Goal: Transaction & Acquisition: Purchase product/service

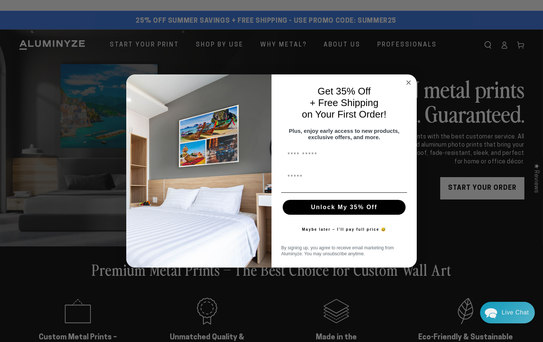
click at [407, 79] on circle "Close dialog" at bounding box center [409, 82] width 9 height 9
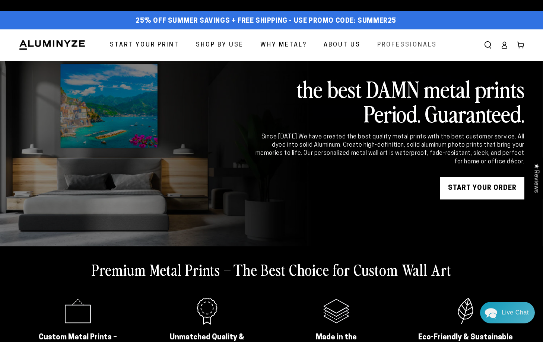
click at [385, 45] on span "Professionals" at bounding box center [407, 45] width 60 height 11
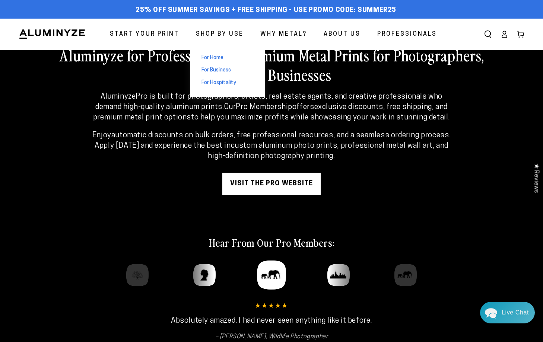
click at [219, 57] on span "For Home" at bounding box center [213, 57] width 22 height 7
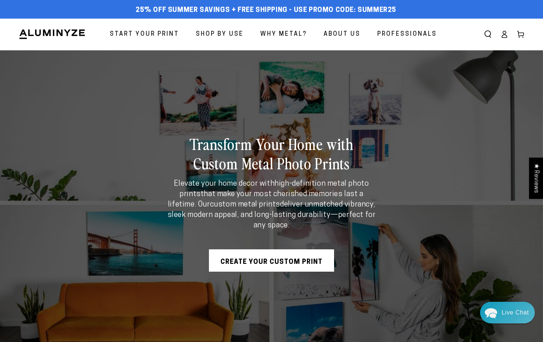
click at [412, 36] on span "Professionals" at bounding box center [407, 34] width 60 height 11
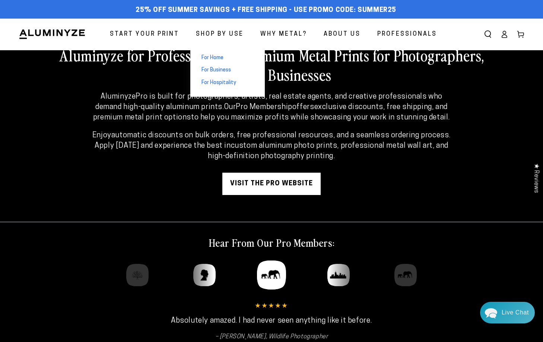
click at [219, 79] on span "For Hospitality" at bounding box center [219, 82] width 35 height 7
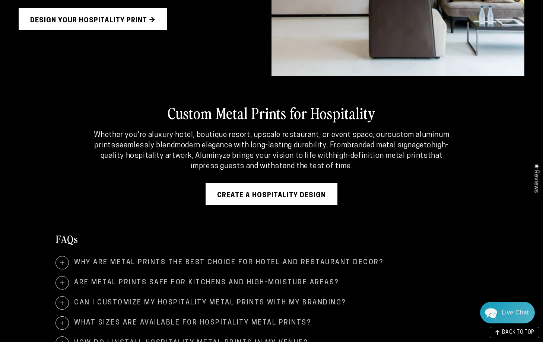
scroll to position [1330, 0]
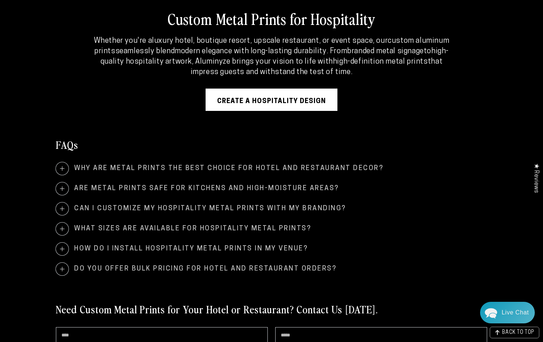
click at [259, 105] on link "Create A Hospitality Design" at bounding box center [272, 100] width 132 height 22
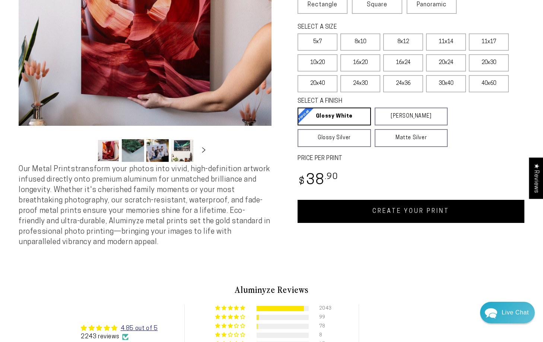
select select "**********"
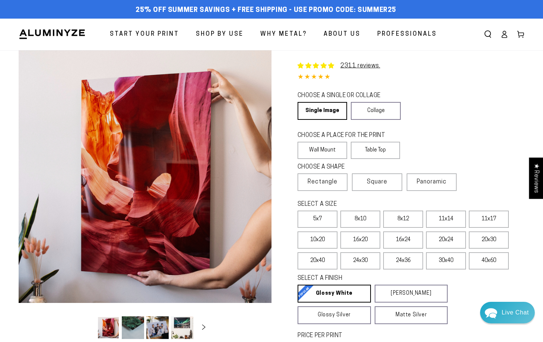
scroll to position [89, 0]
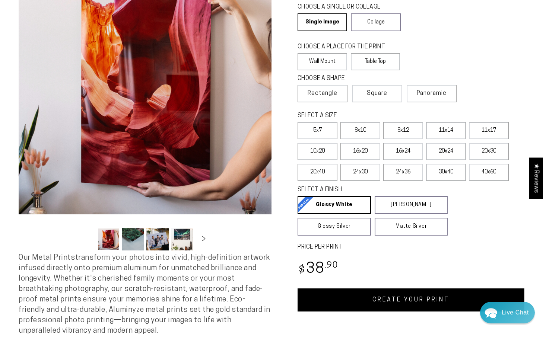
click at [382, 309] on link "CREATE YOUR PRINT" at bounding box center [411, 300] width 227 height 23
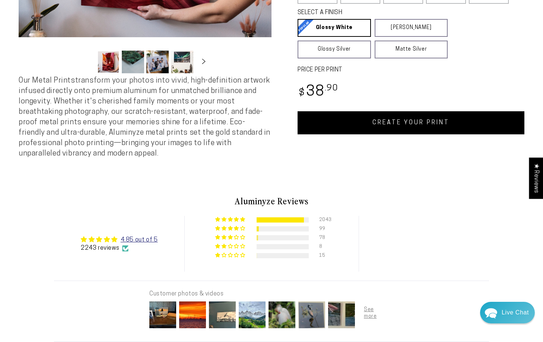
scroll to position [266, 0]
select select "**********"
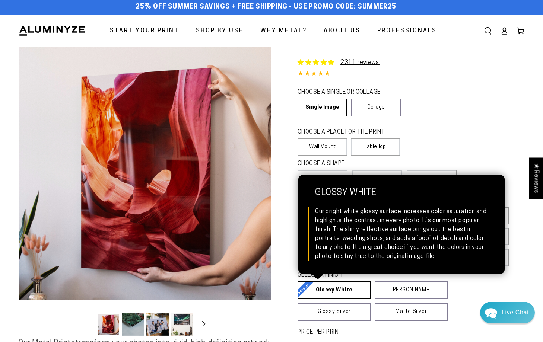
scroll to position [0, 0]
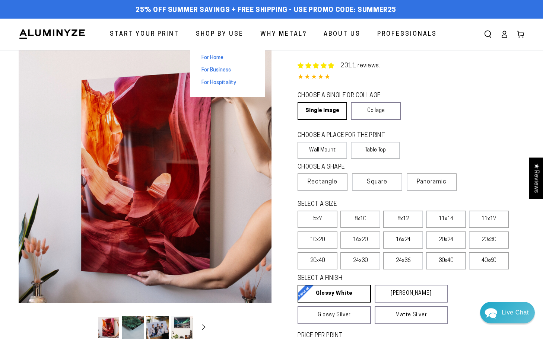
click at [219, 57] on span "For Home" at bounding box center [213, 57] width 22 height 7
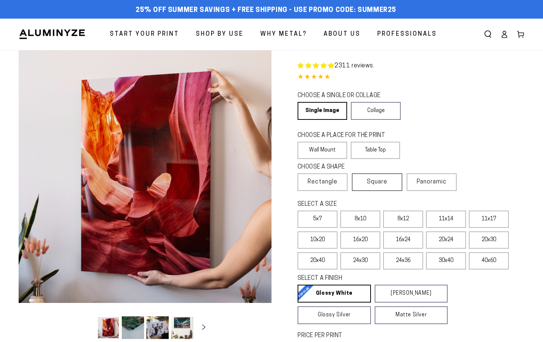
select select "**********"
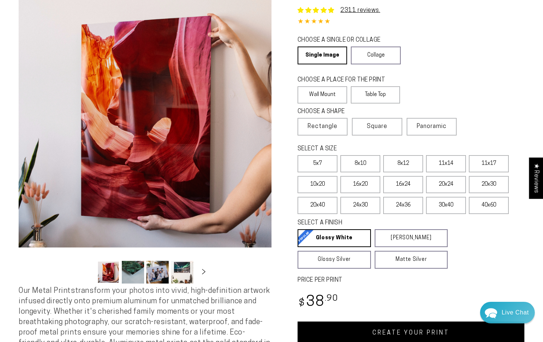
scroll to position [89, 0]
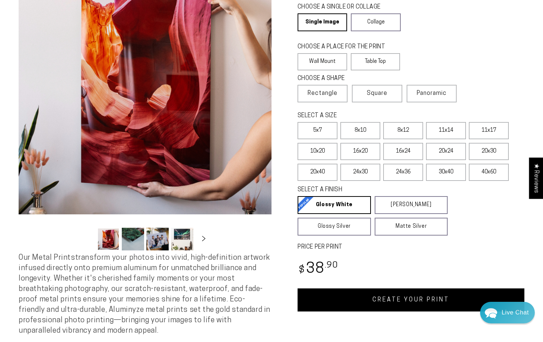
click at [413, 304] on link "CREATE YOUR PRINT" at bounding box center [411, 300] width 227 height 23
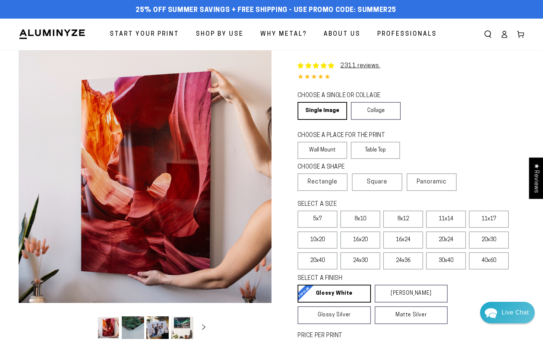
select select "**********"
click at [361, 222] on label "8x10" at bounding box center [361, 219] width 40 height 17
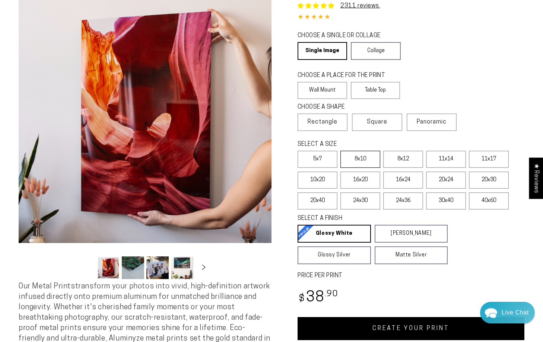
scroll to position [89, 0]
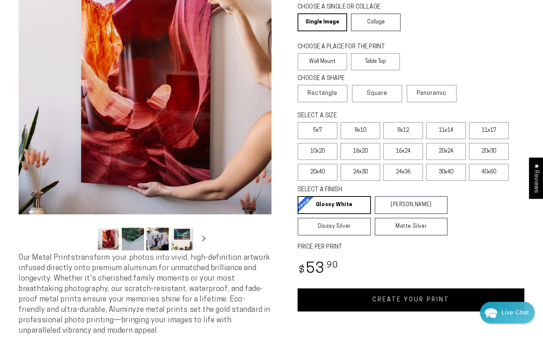
click at [394, 303] on link "CREATE YOUR PRINT" at bounding box center [411, 300] width 227 height 23
